Goal: Find specific page/section: Find specific page/section

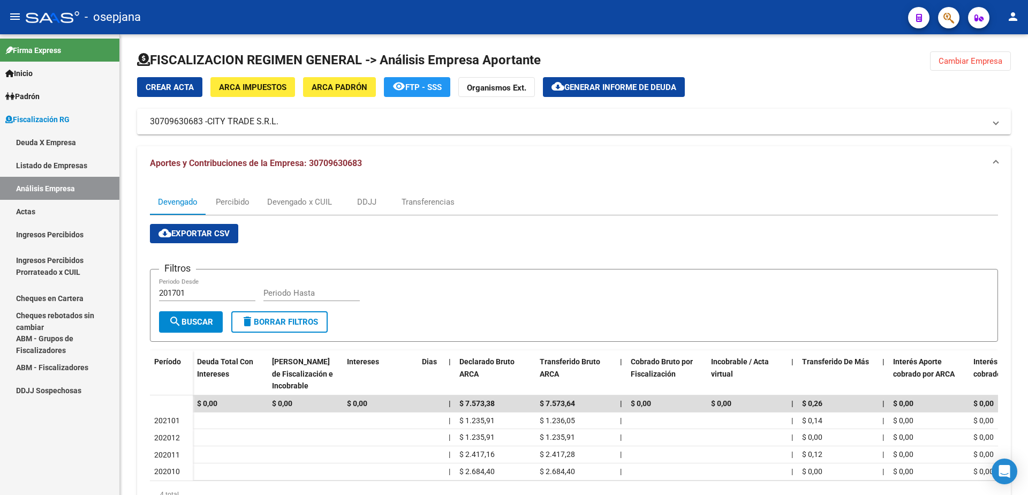
click at [69, 165] on link "Listado de Empresas" at bounding box center [59, 165] width 119 height 23
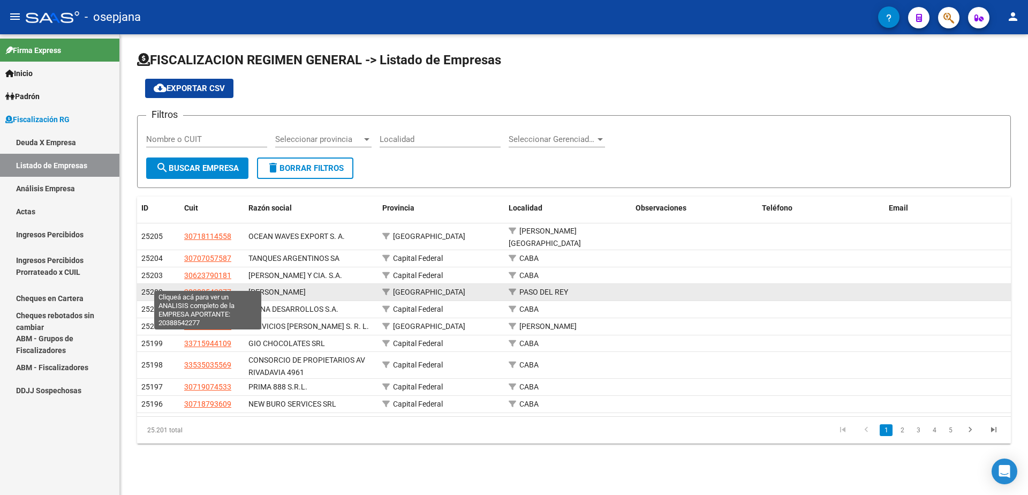
click at [215, 288] on span "20388542277" at bounding box center [207, 292] width 47 height 9
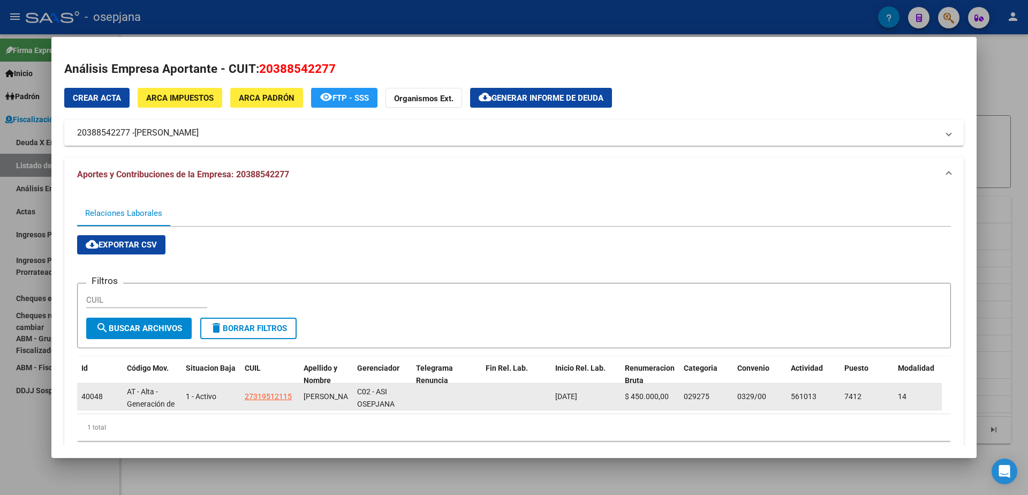
scroll to position [34, 0]
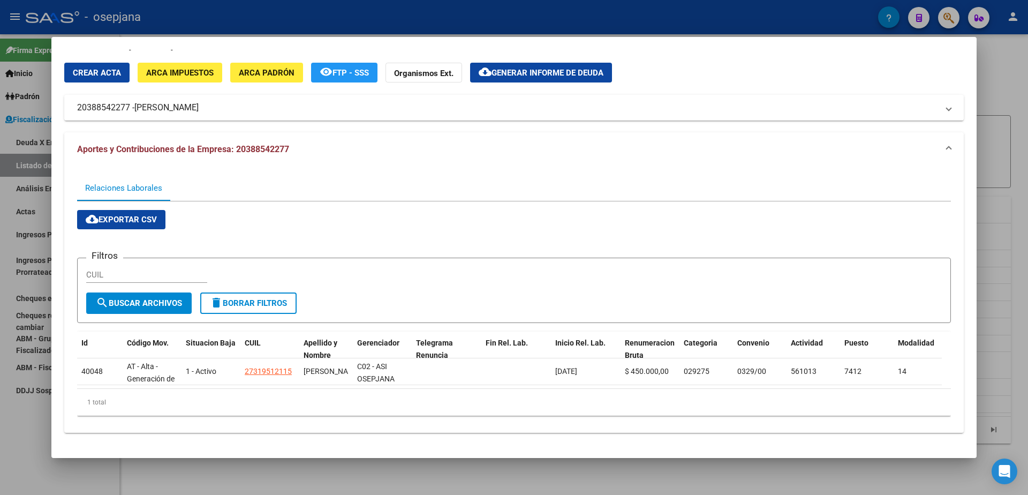
click at [12, 427] on div at bounding box center [514, 247] width 1028 height 495
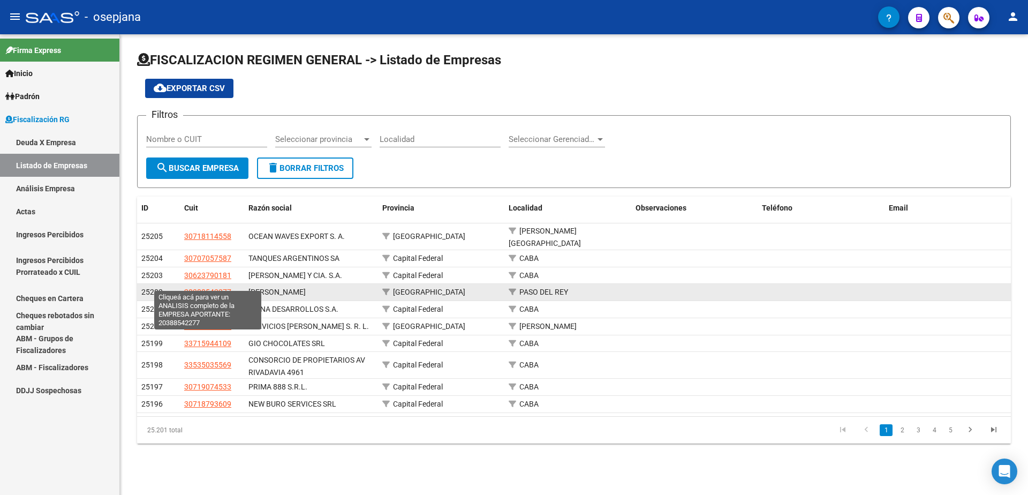
click at [222, 288] on span "20388542277" at bounding box center [207, 292] width 47 height 9
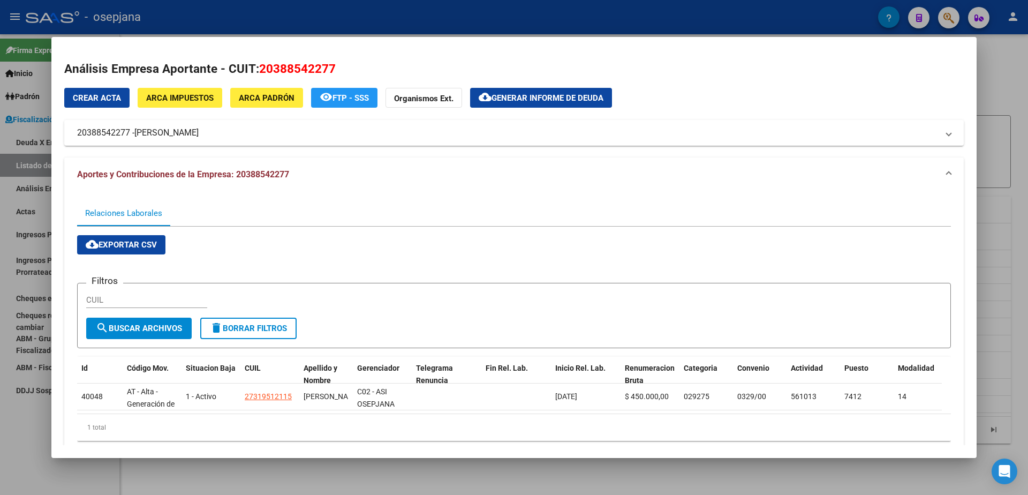
click at [1009, 67] on div at bounding box center [514, 247] width 1028 height 495
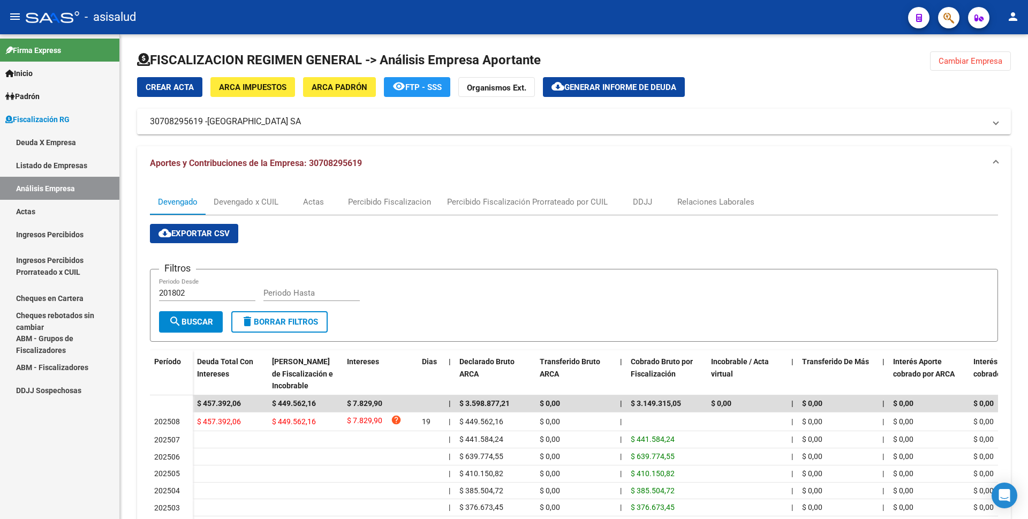
click at [71, 190] on link "Análisis Empresa" at bounding box center [59, 188] width 119 height 23
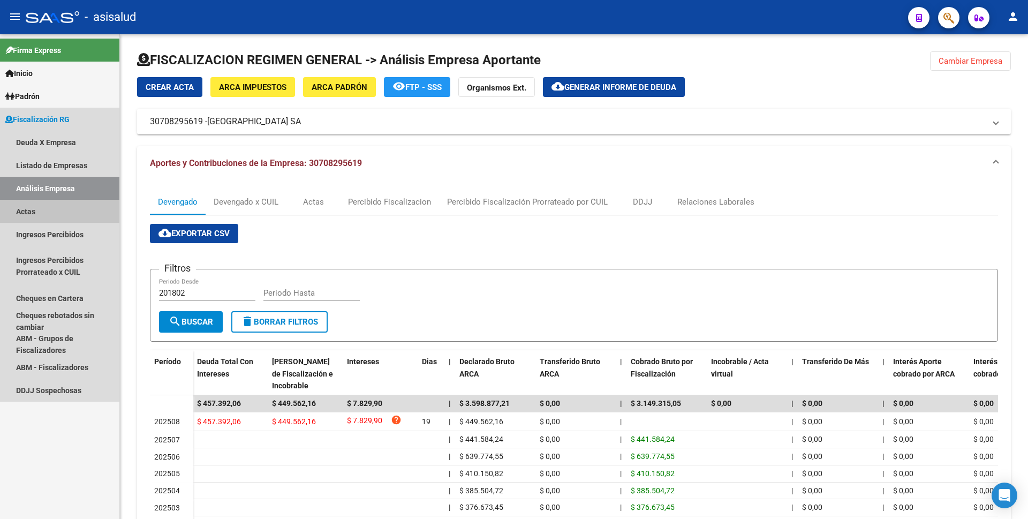
click at [54, 213] on link "Actas" at bounding box center [59, 211] width 119 height 23
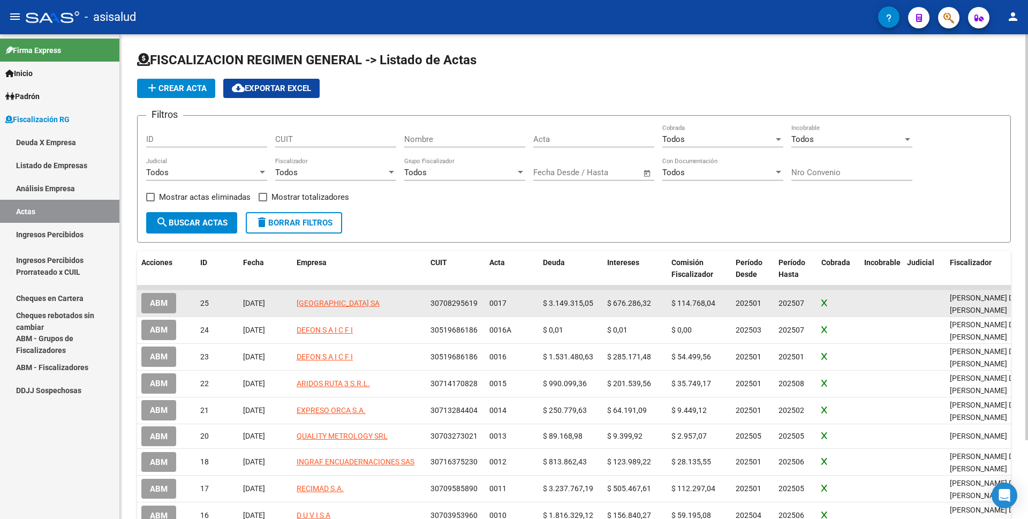
click at [168, 305] on button "ABM" at bounding box center [158, 303] width 35 height 20
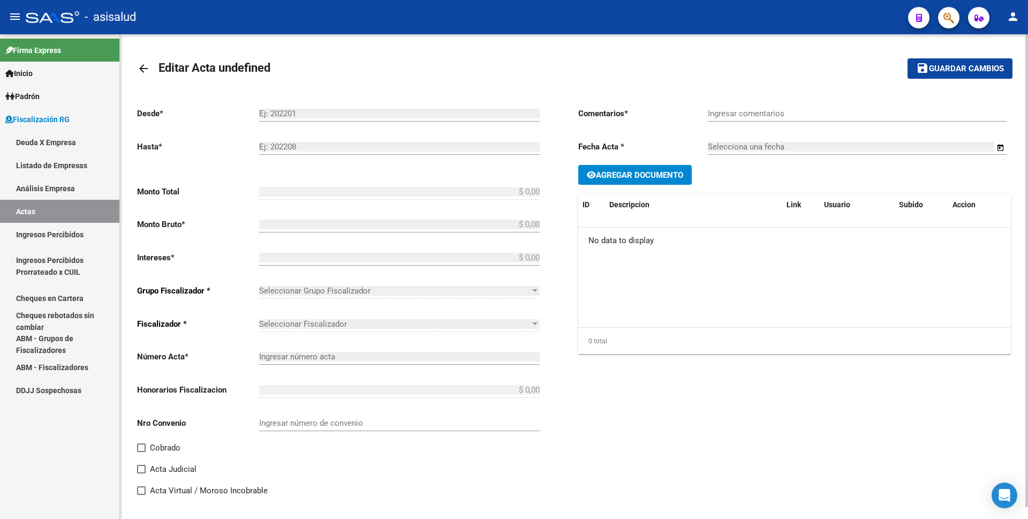
type input "202501"
type input "202507"
type input "$ 4.184.031,96"
type input "$ 3.149.315,05"
type input "$ 676.286,32"
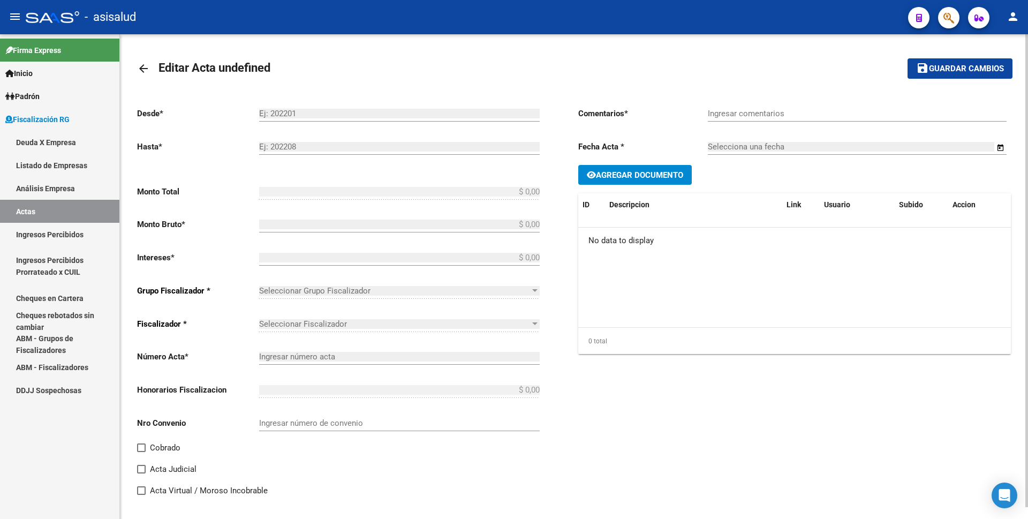
type input "0017"
type input "$ 358.430,59"
checkbox input "true"
type input "Pago con 2 echeqs Bco. Macro"
type input "03/10/2025"
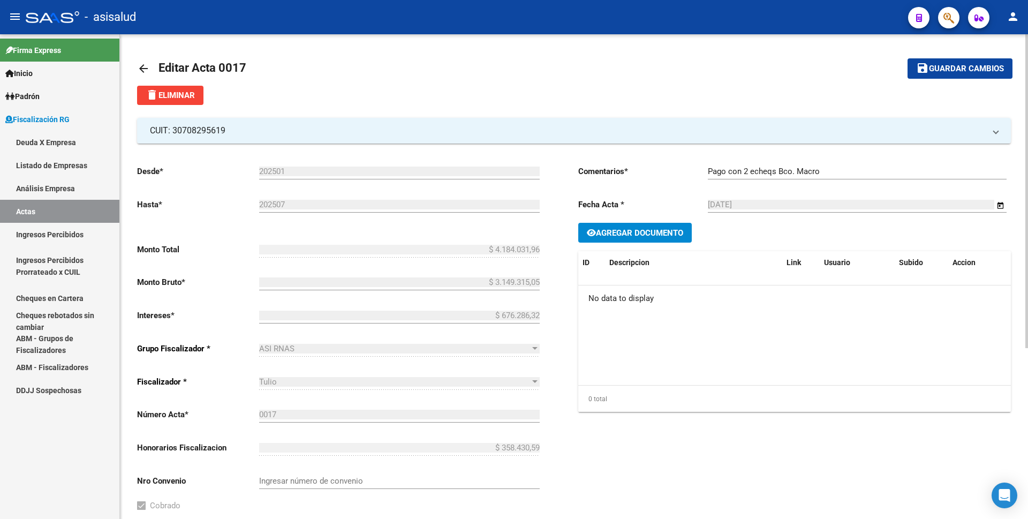
click at [270, 384] on span "Tulio" at bounding box center [268, 382] width 18 height 10
click at [62, 230] on link "Ingresos Percibidos" at bounding box center [59, 234] width 119 height 23
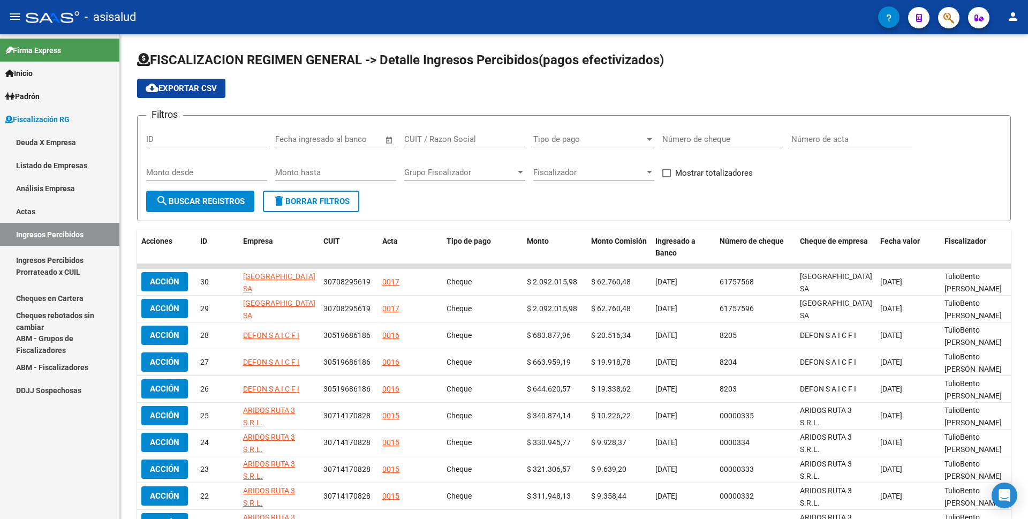
click at [59, 215] on link "Actas" at bounding box center [59, 211] width 119 height 23
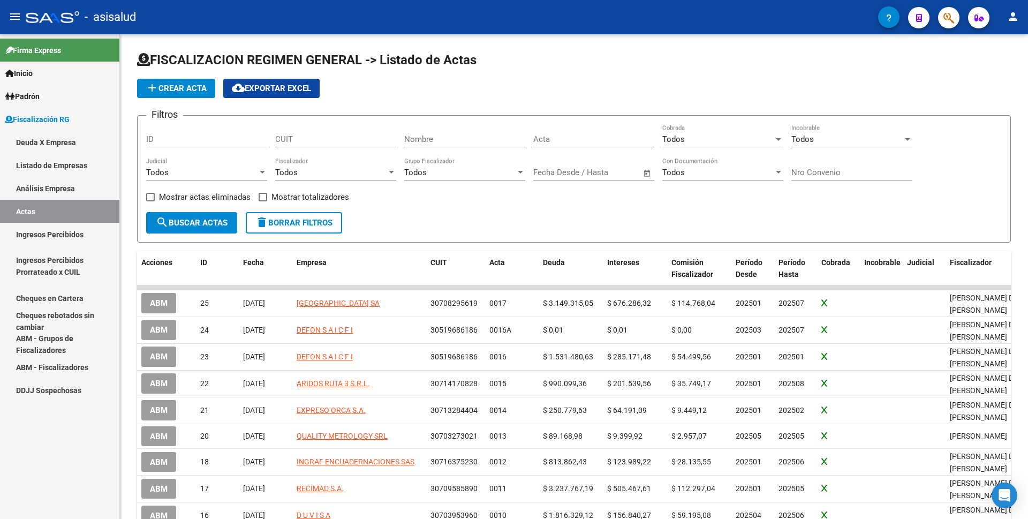
click at [78, 193] on link "Análisis Empresa" at bounding box center [59, 188] width 119 height 23
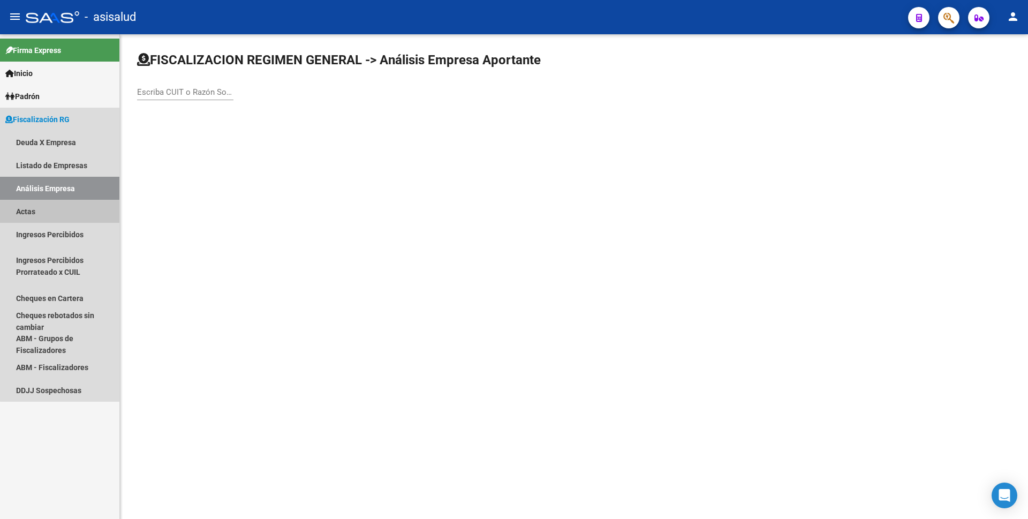
click at [72, 212] on link "Actas" at bounding box center [59, 211] width 119 height 23
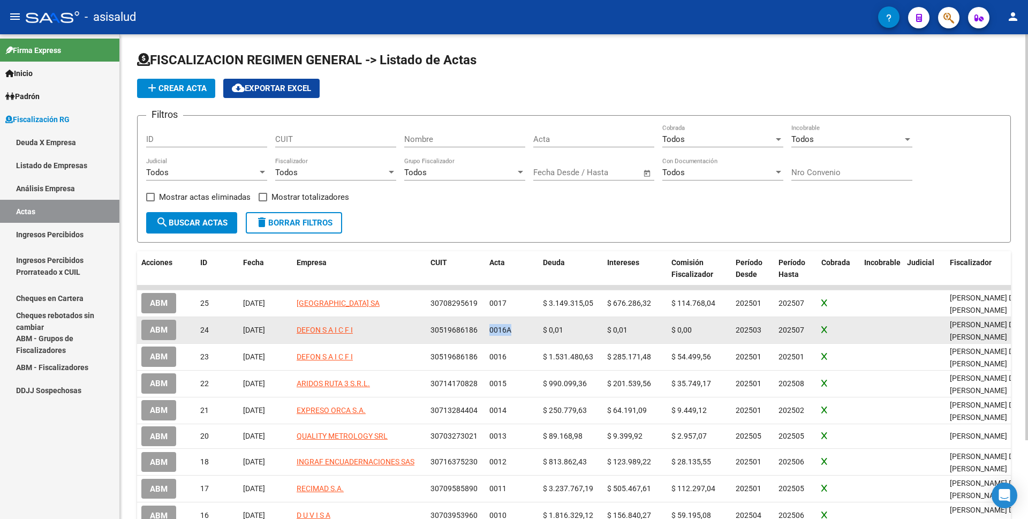
drag, startPoint x: 491, startPoint y: 330, endPoint x: 512, endPoint y: 328, distance: 21.1
click at [512, 328] on div "0016A" at bounding box center [511, 330] width 45 height 12
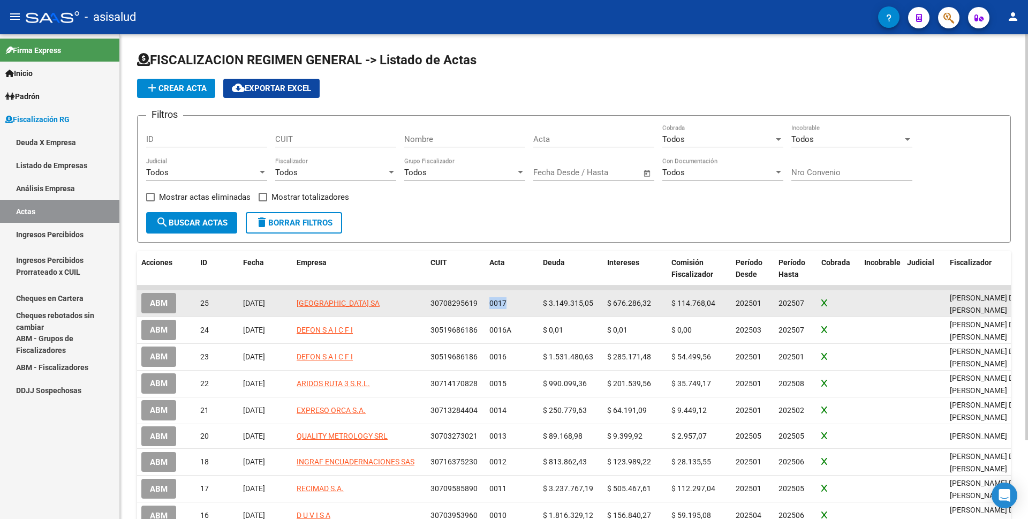
drag, startPoint x: 492, startPoint y: 302, endPoint x: 508, endPoint y: 304, distance: 16.2
click at [508, 304] on div "0017" at bounding box center [511, 303] width 45 height 12
click at [522, 306] on div "0017" at bounding box center [511, 303] width 45 height 12
drag, startPoint x: 491, startPoint y: 303, endPoint x: 512, endPoint y: 308, distance: 22.0
click at [512, 308] on div "0017" at bounding box center [511, 303] width 45 height 12
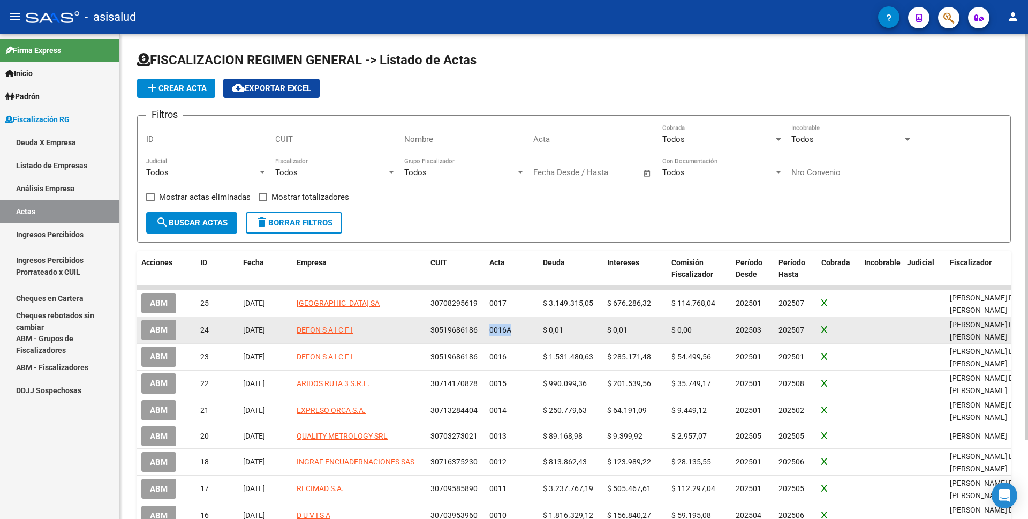
drag, startPoint x: 491, startPoint y: 330, endPoint x: 510, endPoint y: 330, distance: 19.8
click at [510, 330] on span "0016A" at bounding box center [500, 330] width 22 height 9
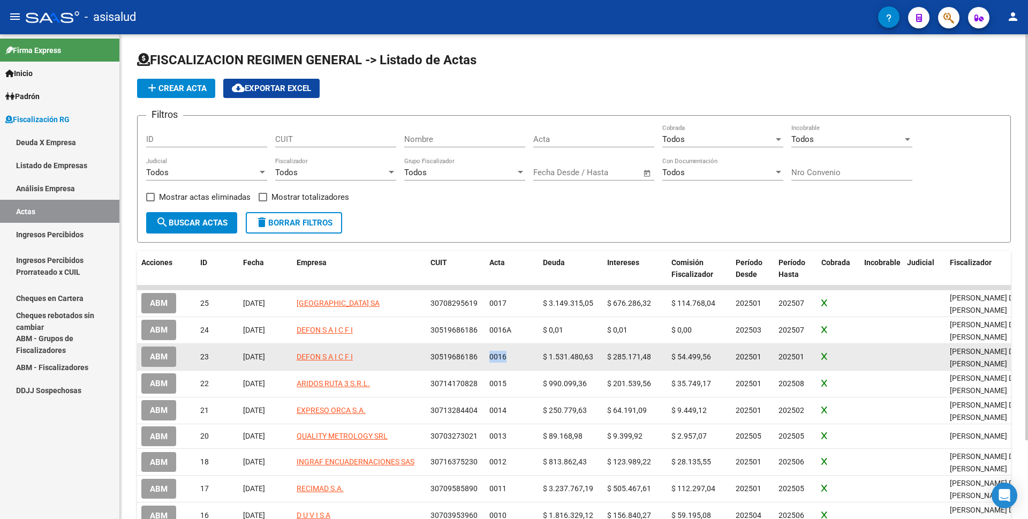
drag, startPoint x: 491, startPoint y: 353, endPoint x: 508, endPoint y: 355, distance: 16.7
click at [508, 355] on div "0016" at bounding box center [511, 357] width 45 height 12
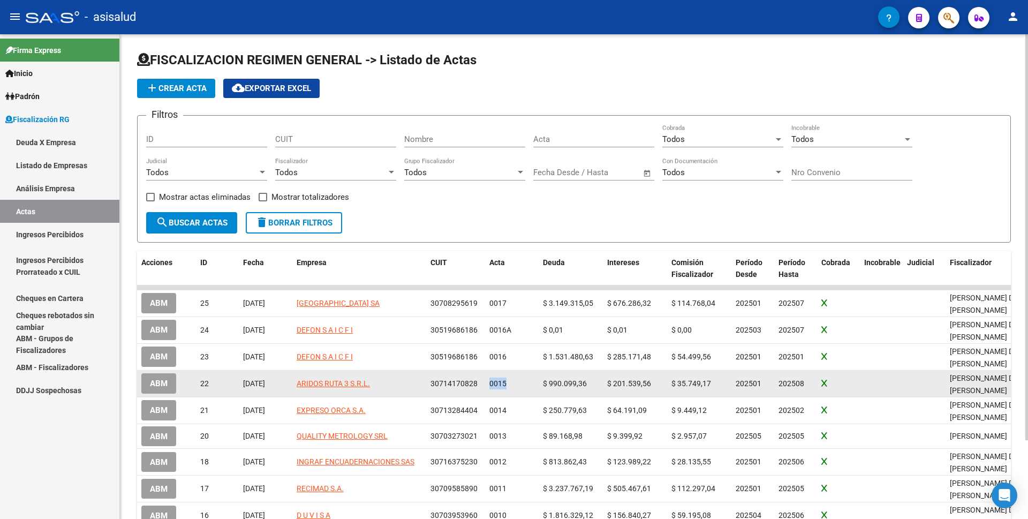
drag, startPoint x: 491, startPoint y: 379, endPoint x: 515, endPoint y: 379, distance: 24.1
click at [515, 379] on div "0015" at bounding box center [511, 384] width 45 height 12
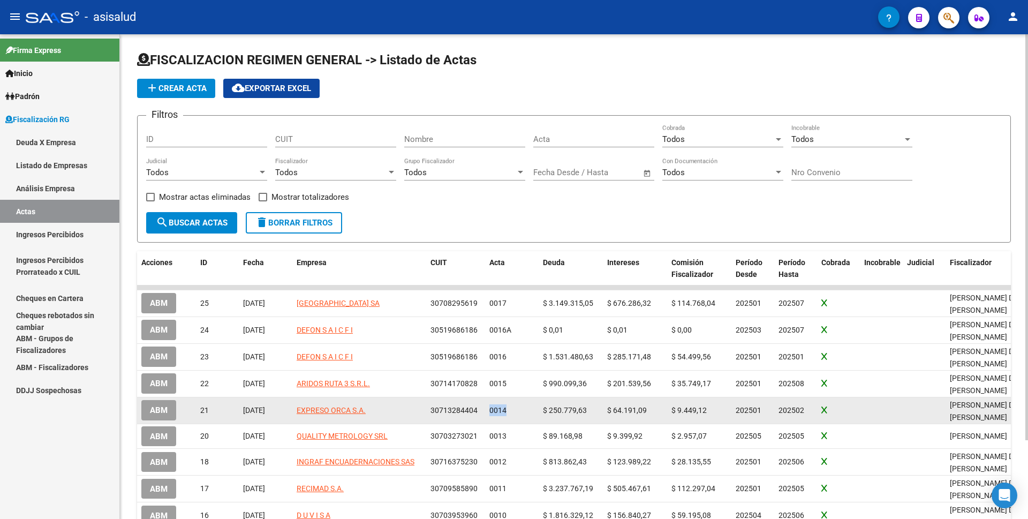
drag, startPoint x: 489, startPoint y: 403, endPoint x: 514, endPoint y: 404, distance: 24.1
click at [514, 404] on div "0014" at bounding box center [511, 410] width 45 height 12
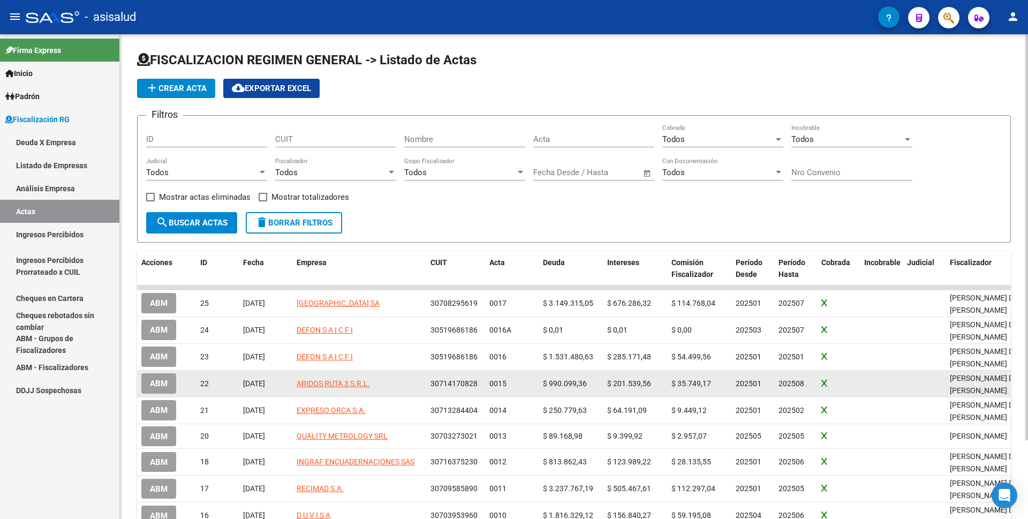
click at [506, 379] on span "0015" at bounding box center [497, 383] width 17 height 9
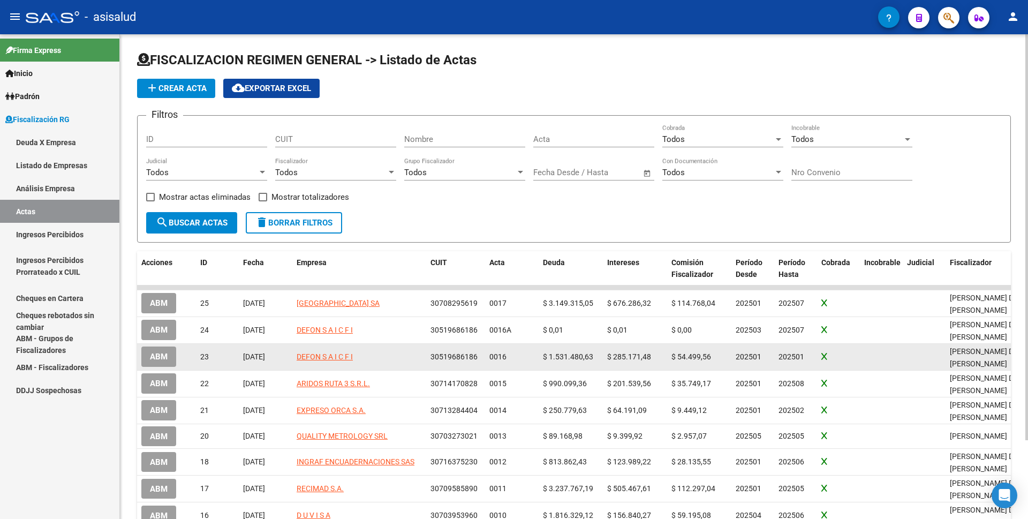
click at [507, 357] on div "0016" at bounding box center [511, 357] width 45 height 12
drag, startPoint x: 505, startPoint y: 354, endPoint x: 491, endPoint y: 354, distance: 13.9
click at [491, 354] on span "0016" at bounding box center [497, 356] width 17 height 9
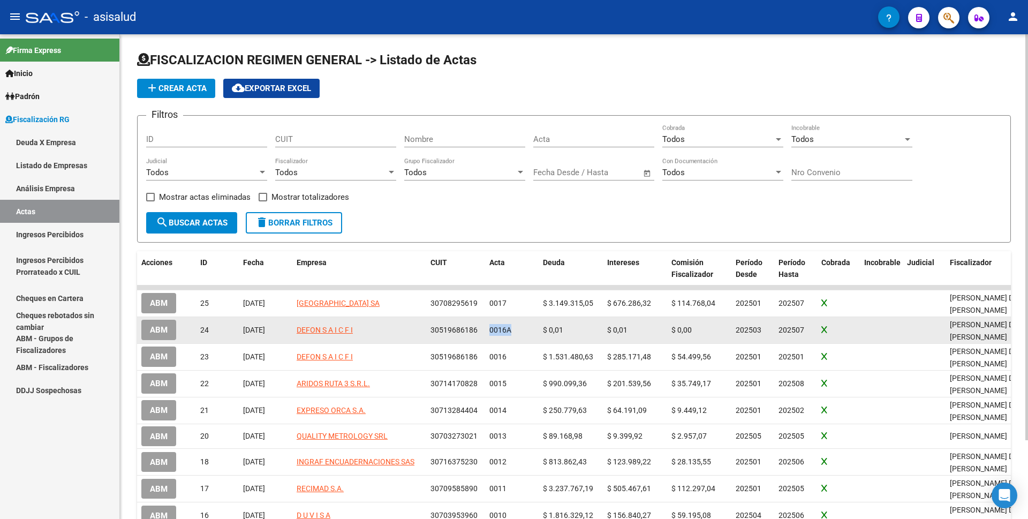
drag, startPoint x: 510, startPoint y: 330, endPoint x: 486, endPoint y: 329, distance: 24.6
click at [486, 329] on datatable-body-cell "0016A" at bounding box center [512, 330] width 54 height 26
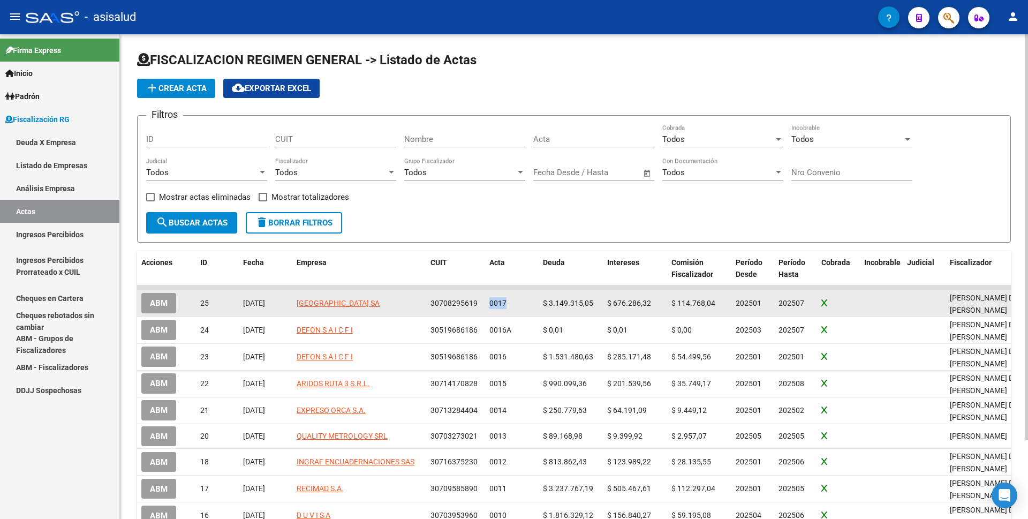
drag, startPoint x: 506, startPoint y: 302, endPoint x: 482, endPoint y: 302, distance: 24.1
click at [482, 302] on div "ABM 25 03/10/2025 INSTITUTO SUPERIOR PALOMAR DE CASEROS SA 30708295619 0017 $ 3…" at bounding box center [758, 303] width 1242 height 27
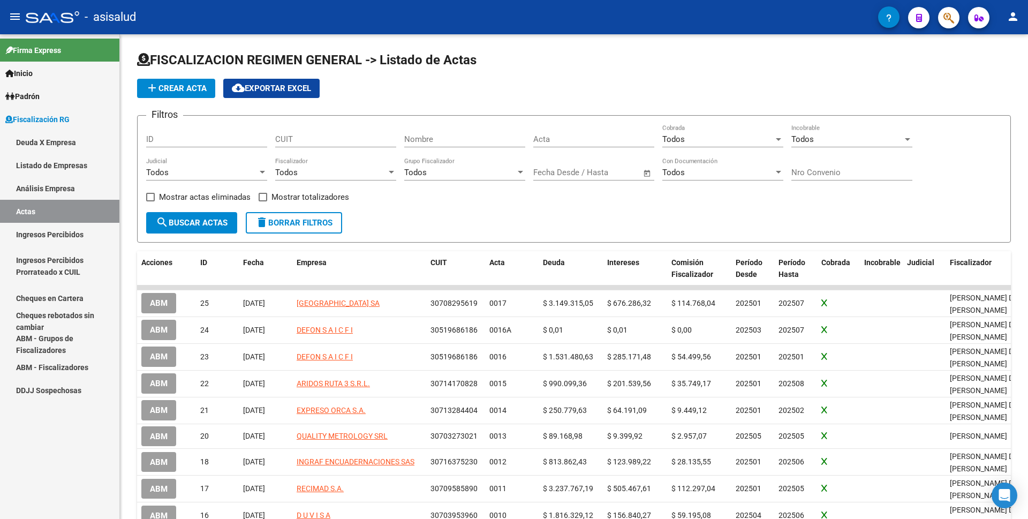
click at [94, 459] on div "Firma Express Inicio Calendario SSS Instructivos Contacto OS Padrón Análisis Af…" at bounding box center [59, 276] width 119 height 485
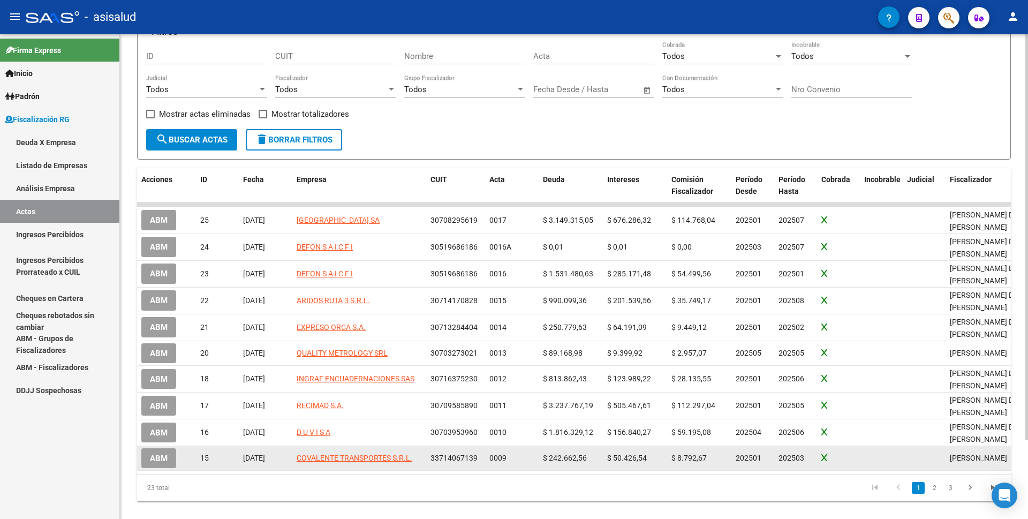
scroll to position [94, 0]
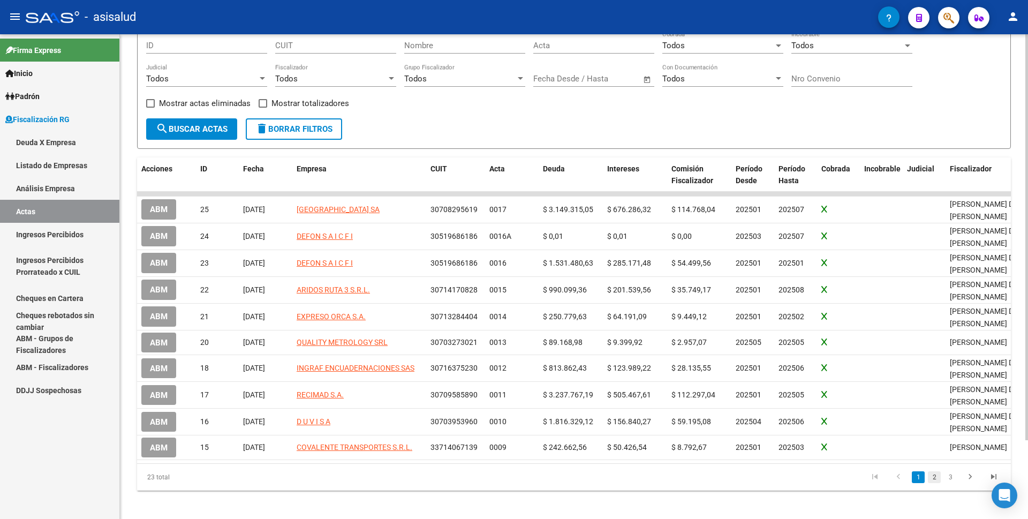
click at [930, 471] on link "2" at bounding box center [934, 477] width 13 height 12
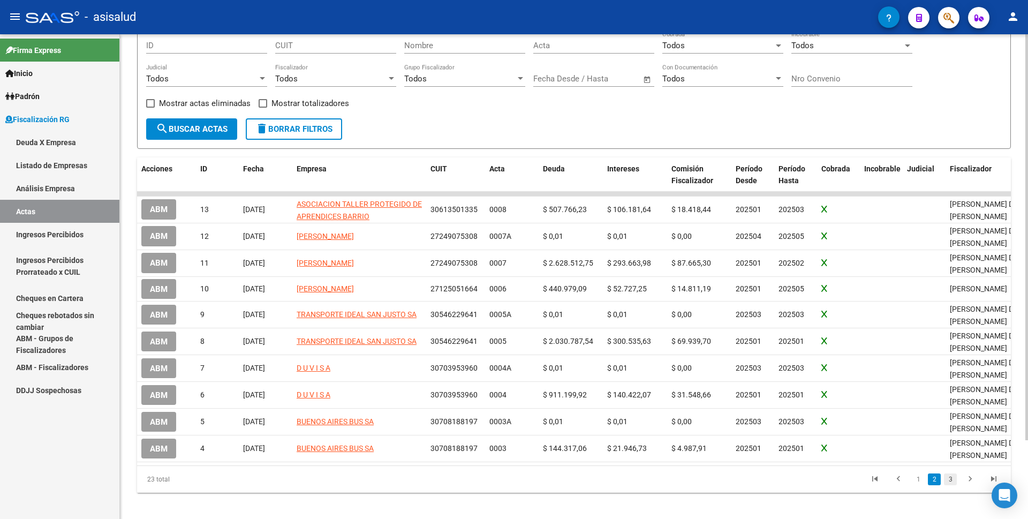
click at [949, 473] on link "3" at bounding box center [950, 479] width 13 height 12
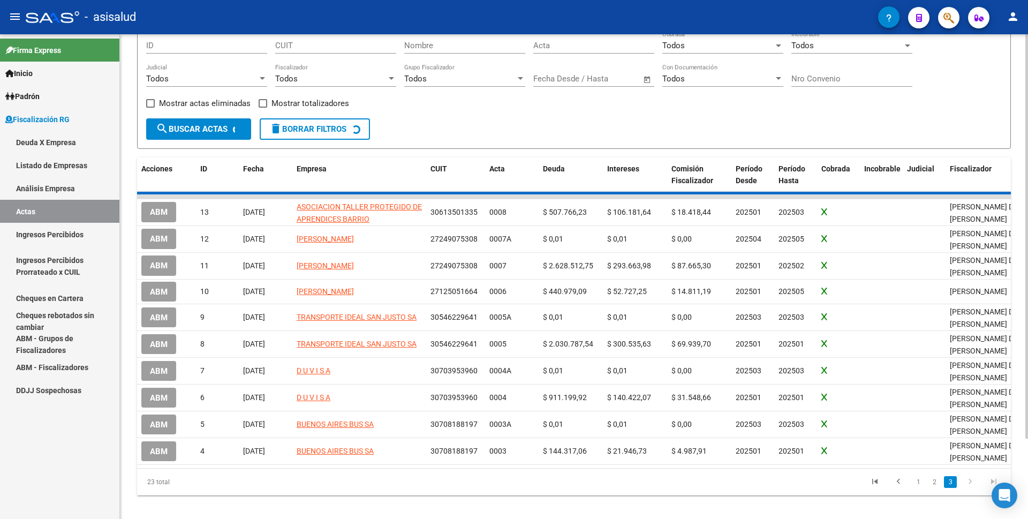
scroll to position [0, 0]
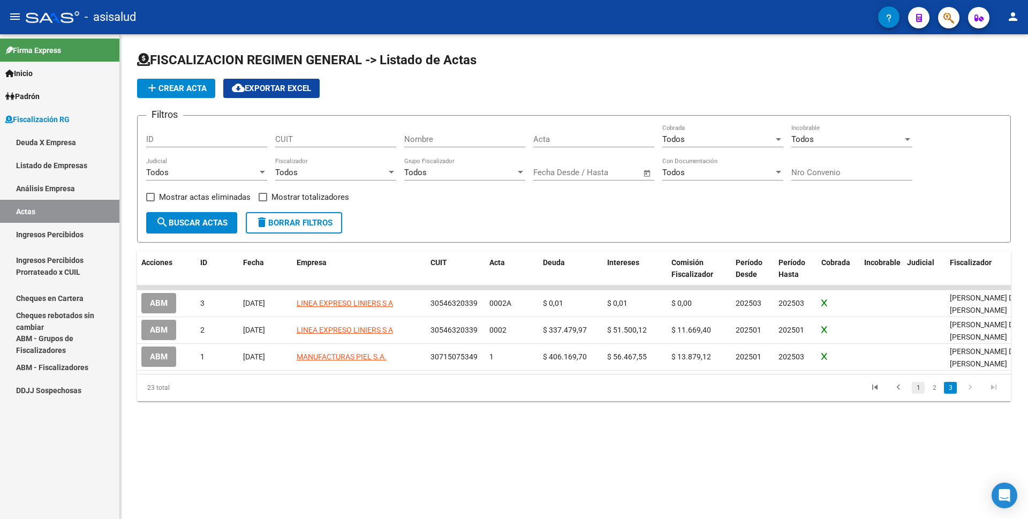
click at [914, 387] on link "1" at bounding box center [918, 388] width 13 height 12
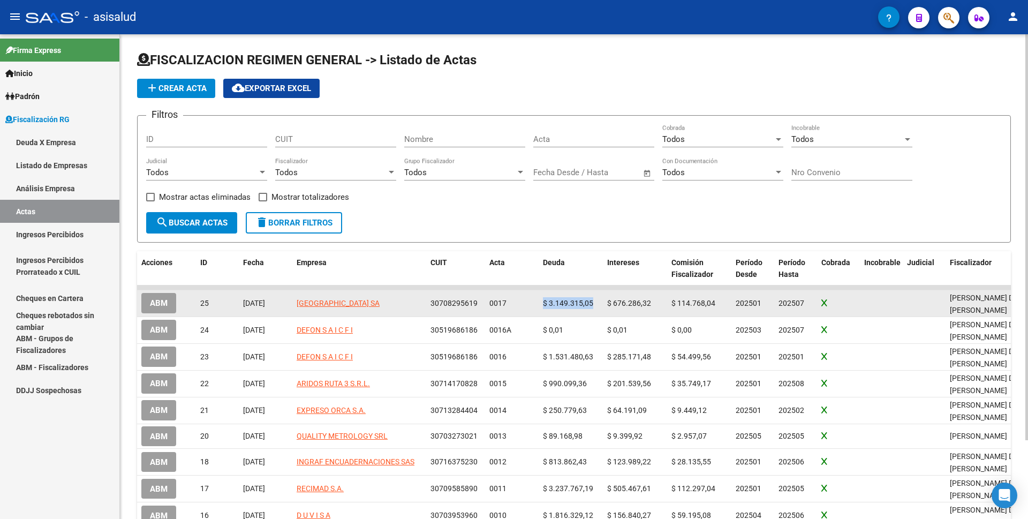
drag, startPoint x: 545, startPoint y: 305, endPoint x: 593, endPoint y: 307, distance: 48.2
click at [593, 307] on div "$ 3.149.315,05" at bounding box center [571, 303] width 56 height 12
drag, startPoint x: 608, startPoint y: 305, endPoint x: 650, endPoint y: 303, distance: 41.3
click at [650, 303] on span "$ 676.286,32" at bounding box center [629, 303] width 44 height 9
drag, startPoint x: 673, startPoint y: 303, endPoint x: 717, endPoint y: 305, distance: 43.9
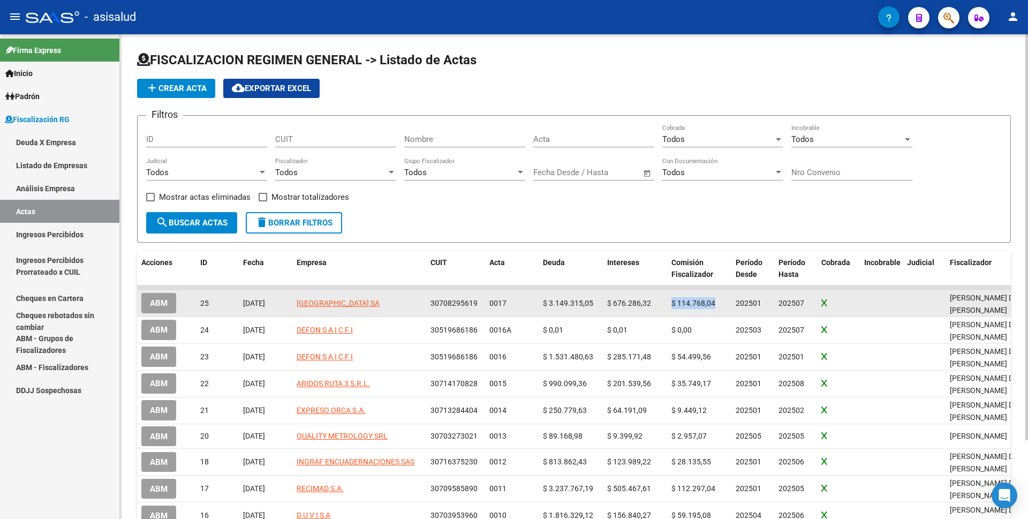
click at [717, 305] on div "$ 114.768,04" at bounding box center [700, 303] width 56 height 12
drag, startPoint x: 738, startPoint y: 304, endPoint x: 769, endPoint y: 307, distance: 31.2
click at [769, 307] on div "202501" at bounding box center [753, 303] width 34 height 12
drag, startPoint x: 781, startPoint y: 304, endPoint x: 804, endPoint y: 307, distance: 23.8
click at [804, 307] on div "202507" at bounding box center [796, 303] width 34 height 12
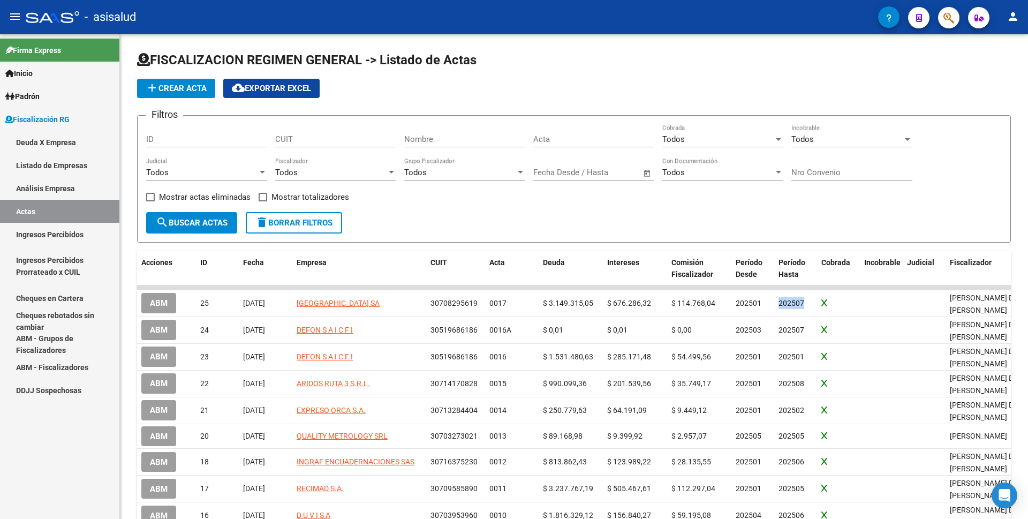
click at [54, 237] on link "Ingresos Percibidos" at bounding box center [59, 234] width 119 height 23
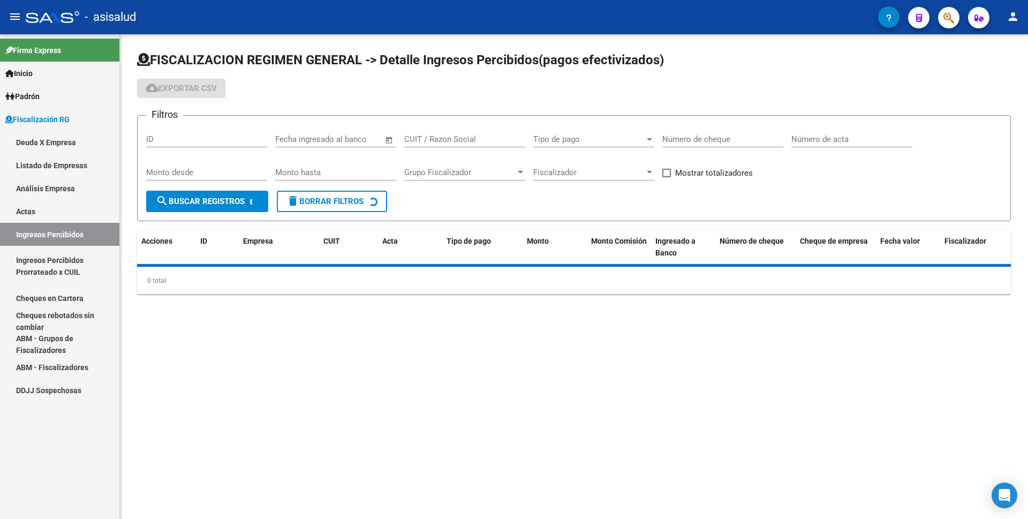
click at [63, 213] on link "Actas" at bounding box center [59, 211] width 119 height 23
